Goal: Transaction & Acquisition: Purchase product/service

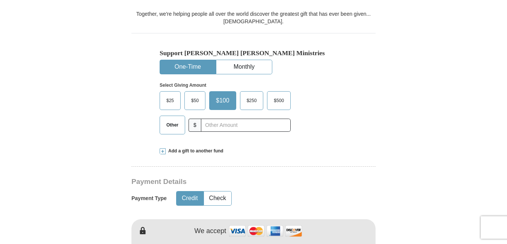
click at [195, 100] on span "$50" at bounding box center [195, 100] width 15 height 11
click at [0, 0] on input "$50" at bounding box center [0, 0] width 0 height 0
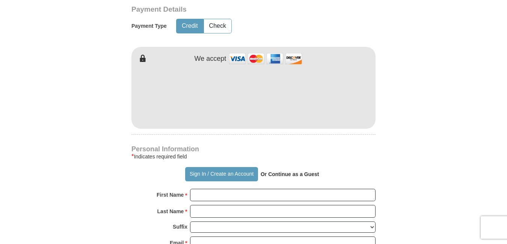
scroll to position [398, 0]
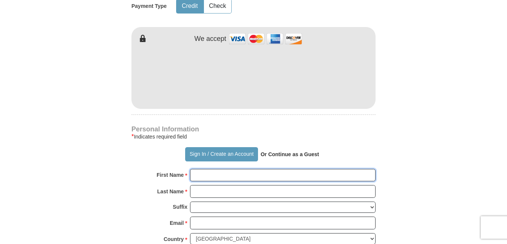
click at [202, 174] on input "First Name *" at bounding box center [283, 175] width 186 height 13
type input "[PERSON_NAME]"
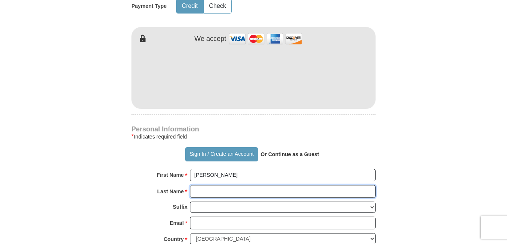
type input "[PERSON_NAME]"
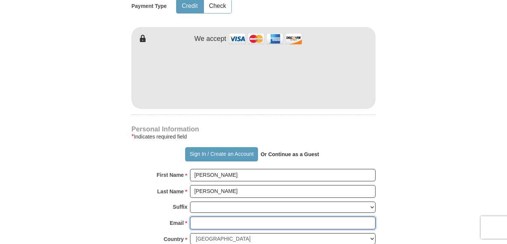
type input "[PERSON_NAME][EMAIL_ADDRESS][PERSON_NAME][DOMAIN_NAME]"
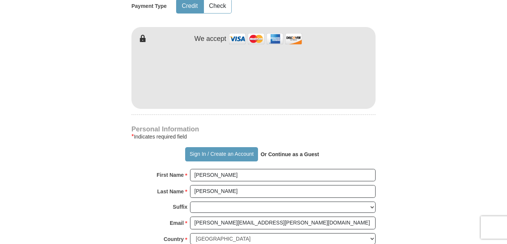
type input "[STREET_ADDRESS]"
type input "[GEOGRAPHIC_DATA]"
select select "MS"
type input "39470"
type input "9857688632"
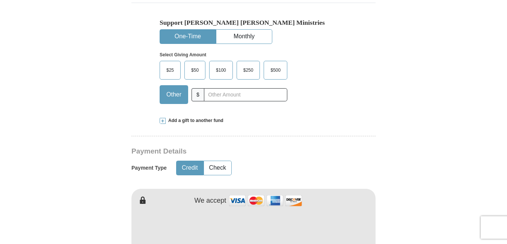
scroll to position [223, 0]
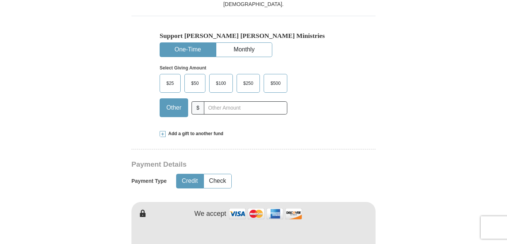
click at [195, 78] on span "$50" at bounding box center [195, 83] width 15 height 11
click at [0, 0] on input "$50" at bounding box center [0, 0] width 0 height 0
drag, startPoint x: 507, startPoint y: 59, endPoint x: 512, endPoint y: 83, distance: 25.3
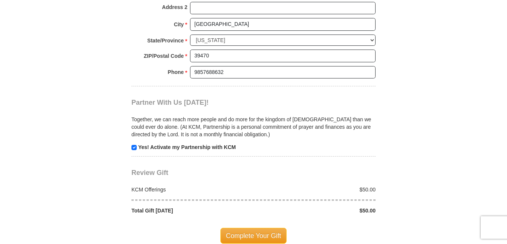
scroll to position [663, 0]
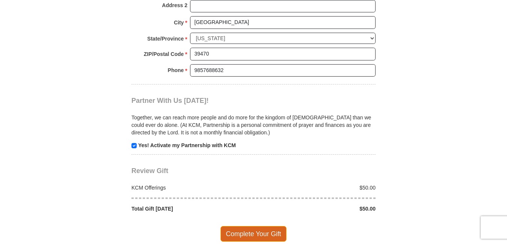
click at [266, 228] on span "Complete Your Gift" at bounding box center [254, 234] width 67 height 16
